Goal: Task Accomplishment & Management: Complete application form

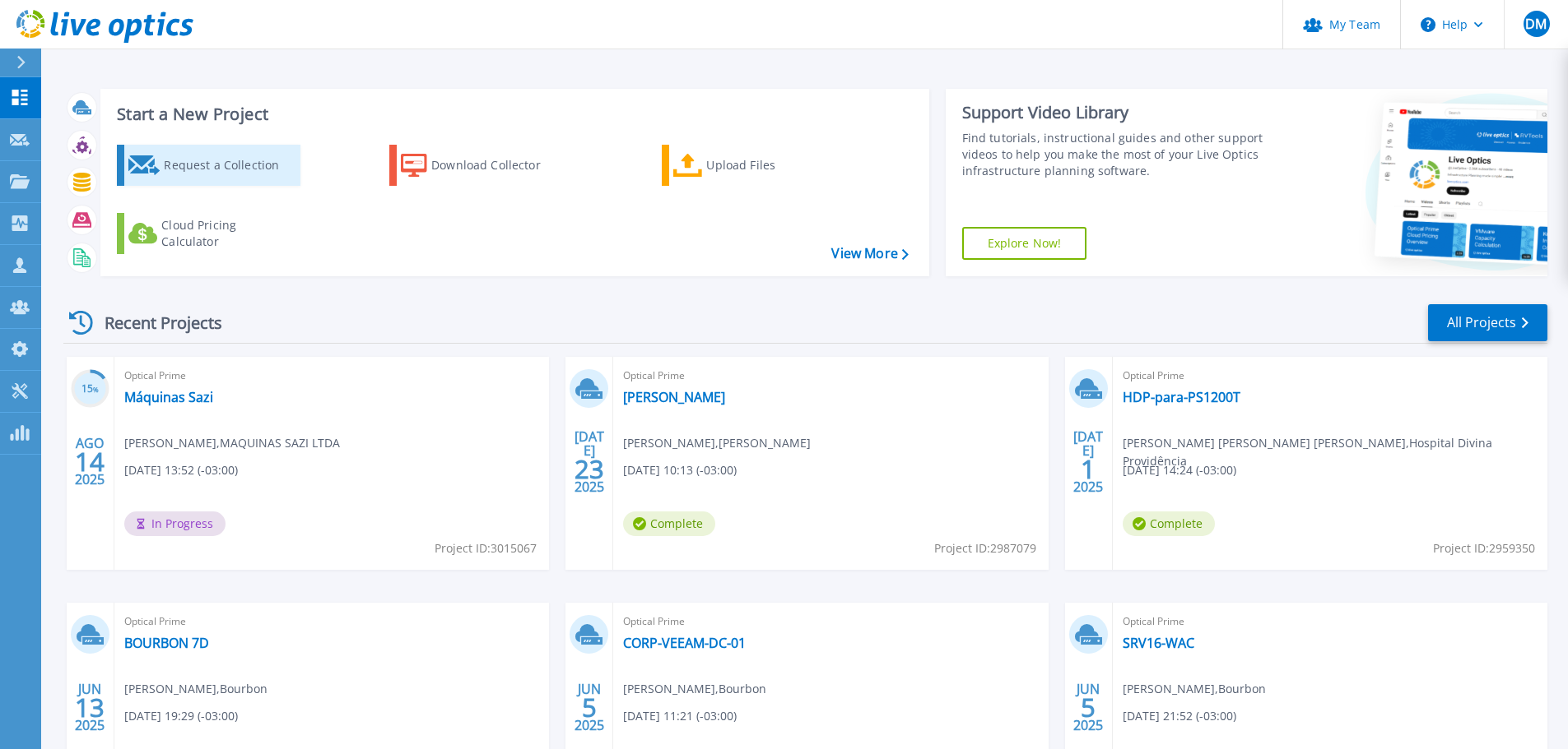
click at [234, 158] on div "Request a Collection" at bounding box center [230, 166] width 132 height 33
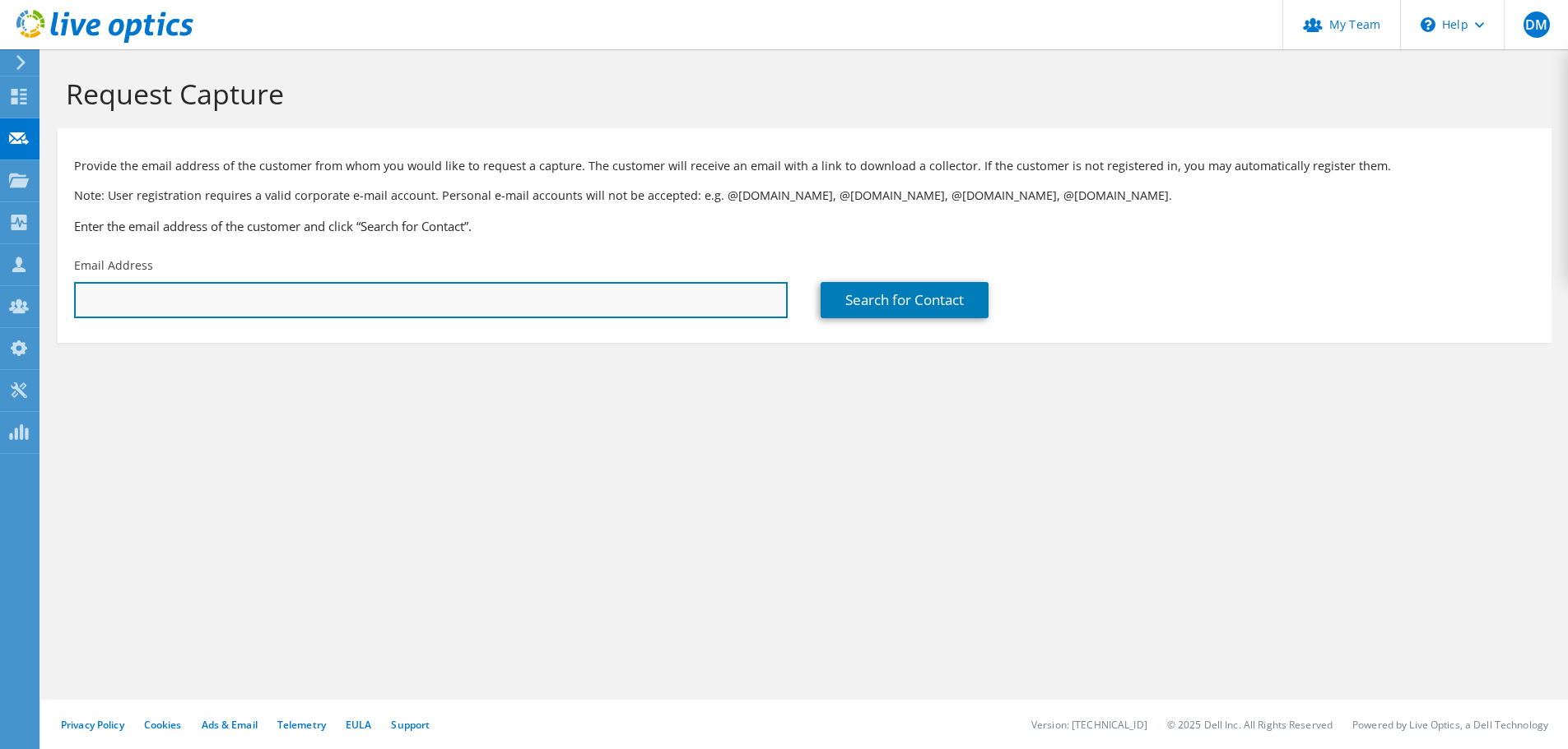
click at [201, 288] on input "text" at bounding box center [430, 300] width 713 height 36
paste input "[EMAIL_ADDRESS][PERSON_NAME][DOMAIN_NAME]"
type input "[EMAIL_ADDRESS][PERSON_NAME][DOMAIN_NAME]"
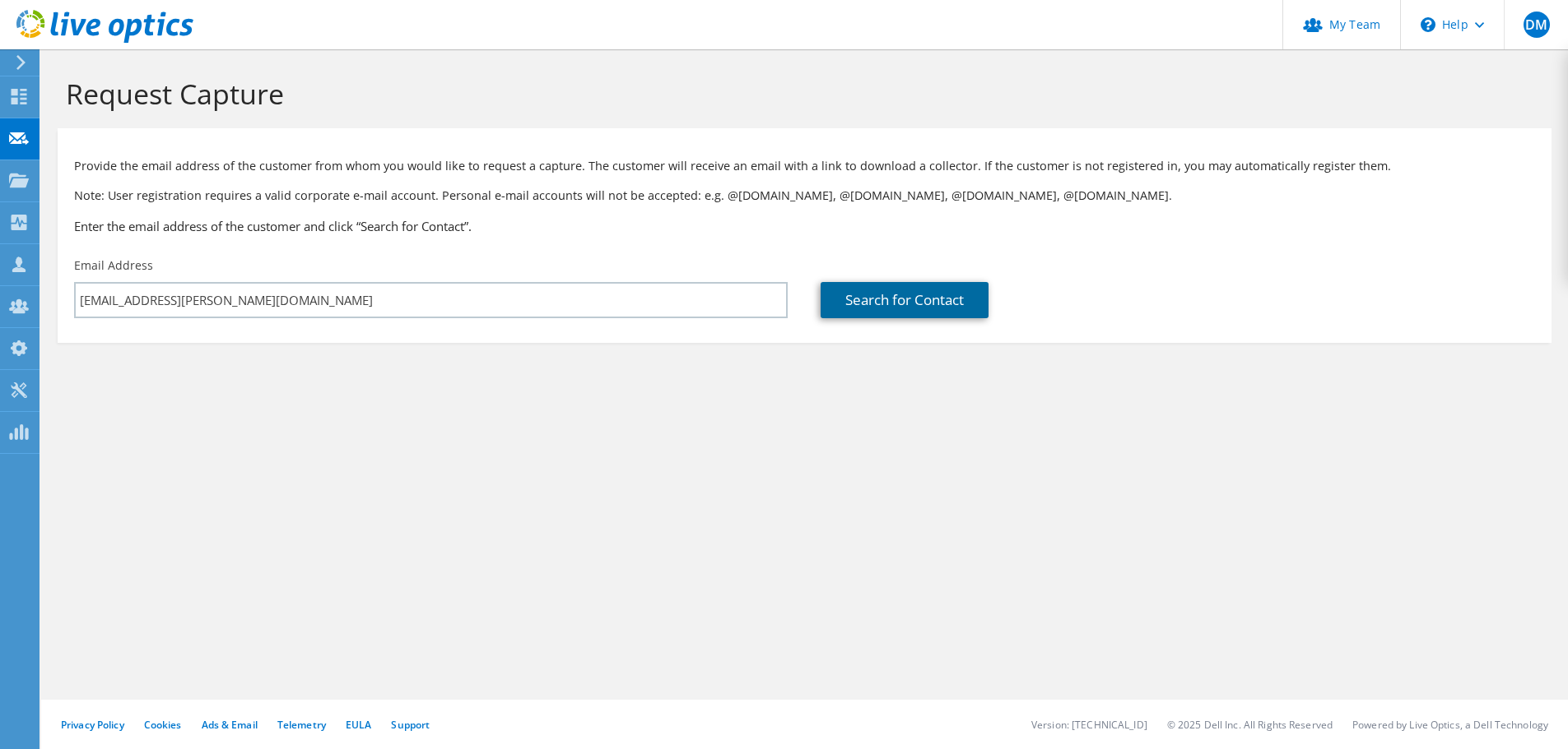
click at [883, 308] on link "Search for Contact" at bounding box center [904, 300] width 168 height 36
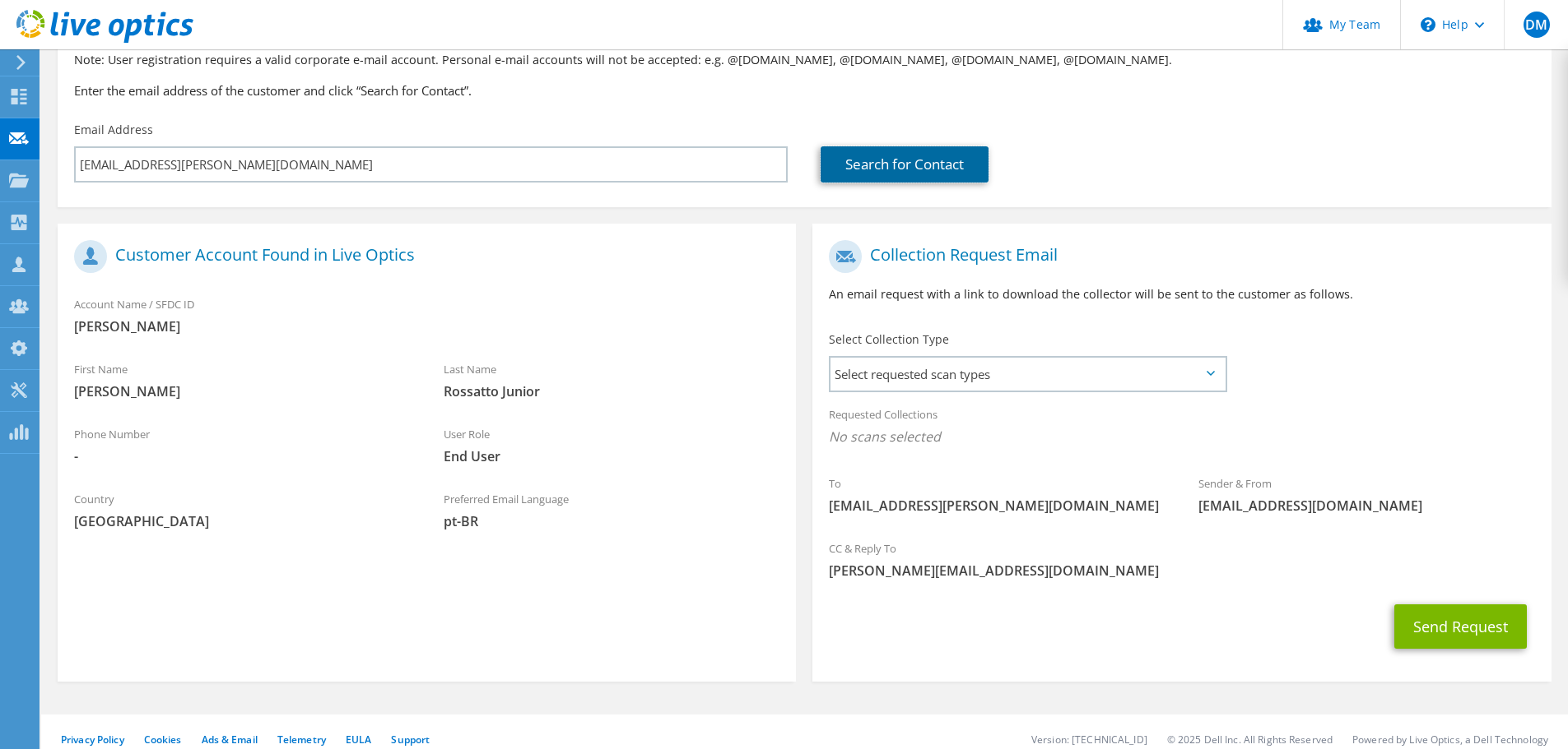
scroll to position [151, 0]
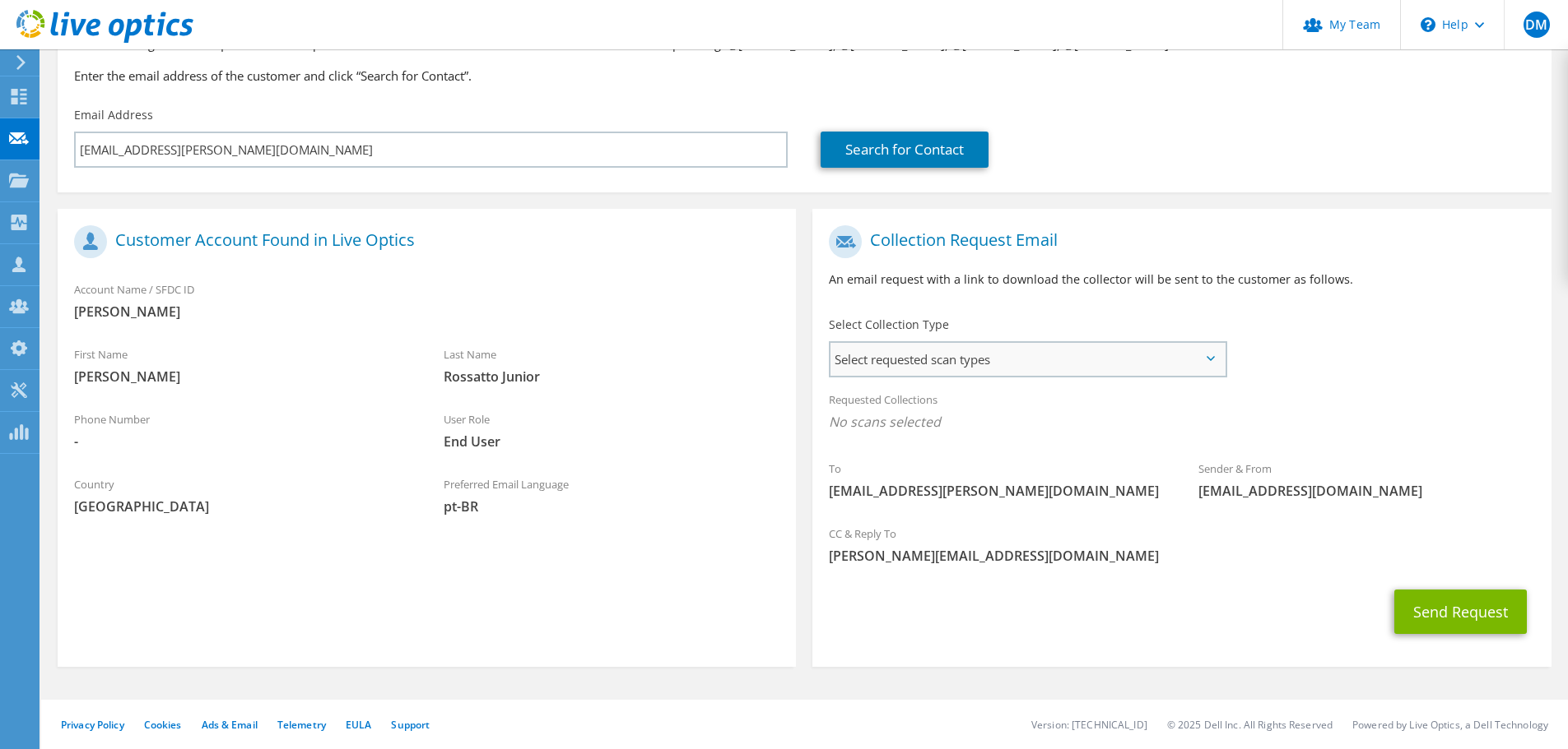
click at [1028, 363] on span "Select requested scan types" at bounding box center [1027, 359] width 394 height 33
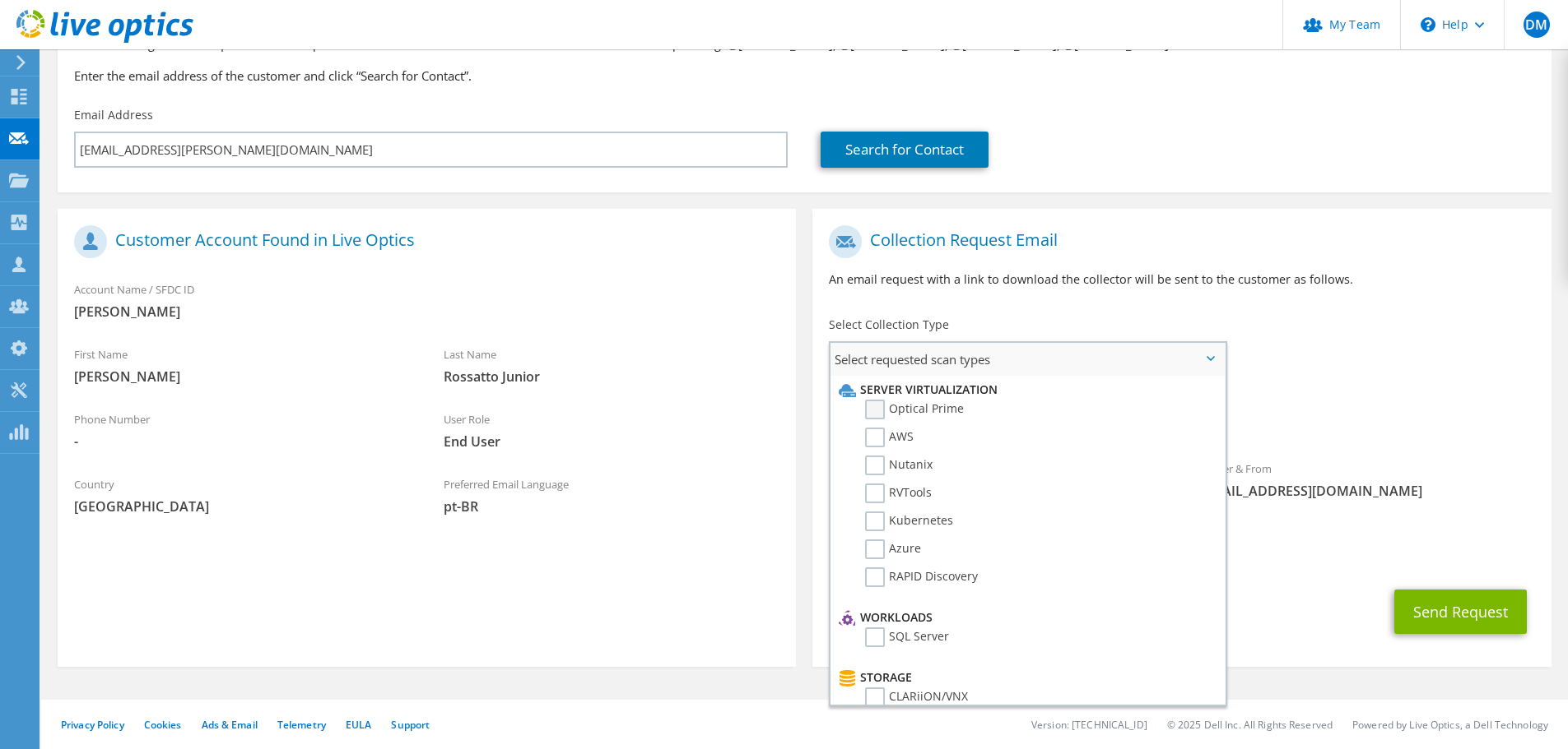
click at [876, 407] on label "Optical Prime" at bounding box center [914, 410] width 99 height 20
click at [0, 0] on input "Optical Prime" at bounding box center [0, 0] width 0 height 0
drag, startPoint x: 1259, startPoint y: 409, endPoint x: 1298, endPoint y: 446, distance: 53.8
click at [1261, 409] on div "Requested Collections No scans selected Optical Prime" at bounding box center [1181, 415] width 738 height 66
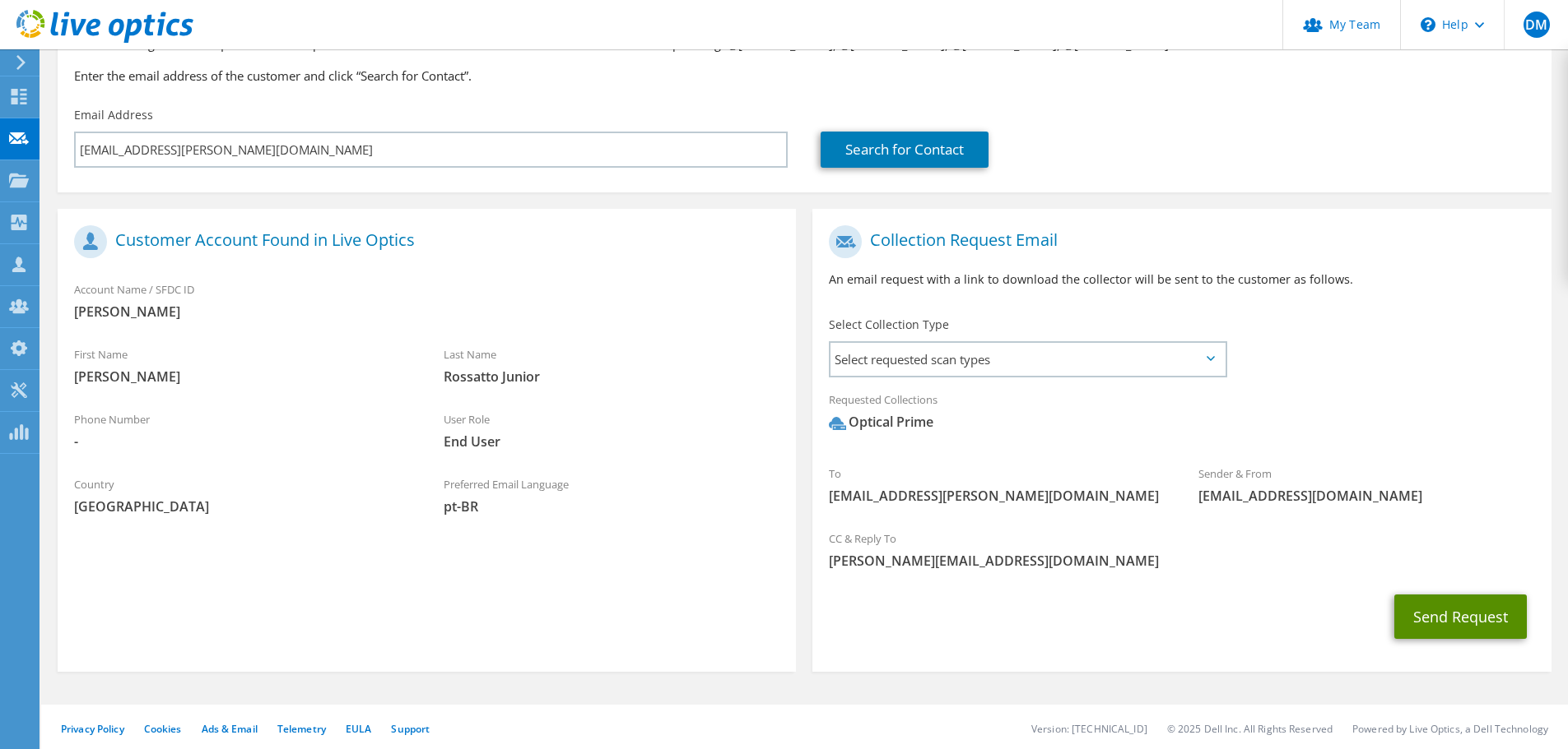
click at [1432, 619] on button "Send Request" at bounding box center [1460, 617] width 133 height 44
